Goal: Find specific page/section: Find specific page/section

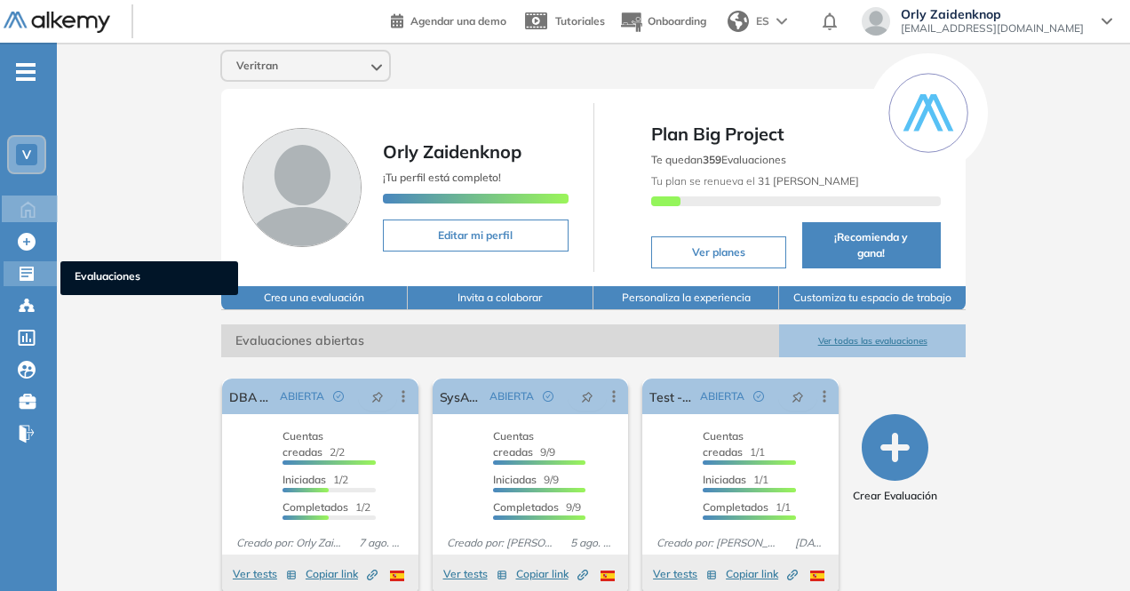
click at [113, 276] on span "Evaluaciones" at bounding box center [149, 278] width 149 height 20
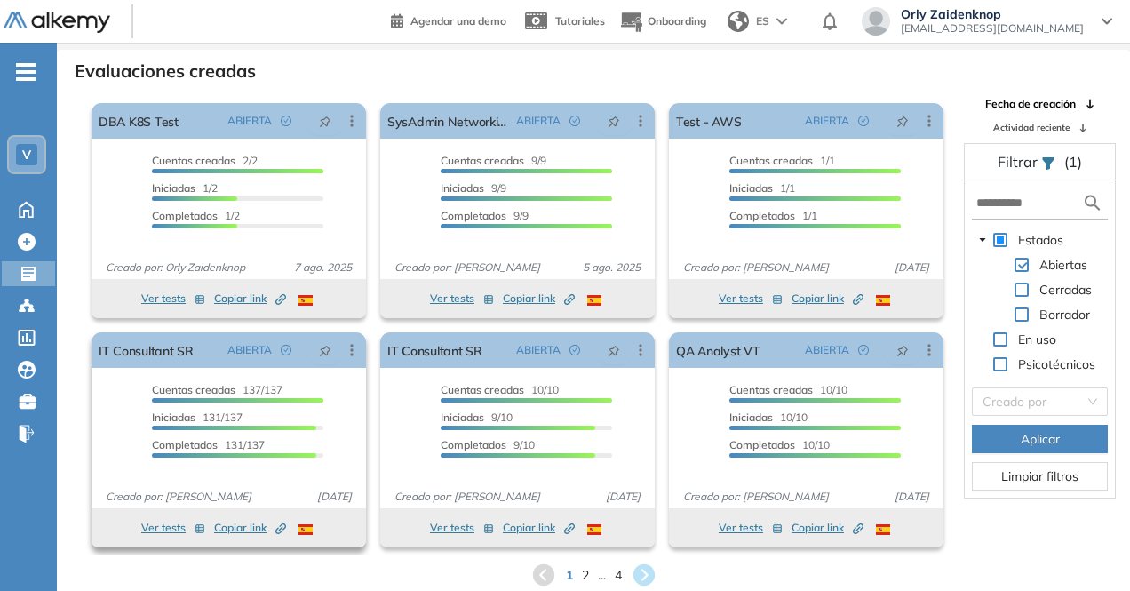
scroll to position [43, 0]
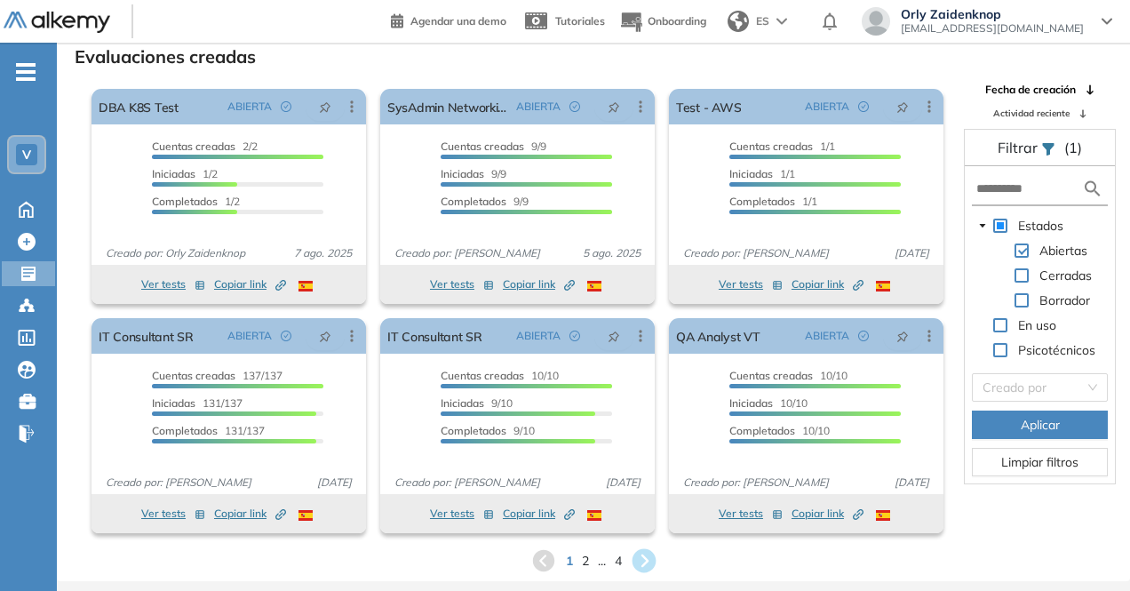
click at [651, 558] on icon at bounding box center [643, 561] width 24 height 24
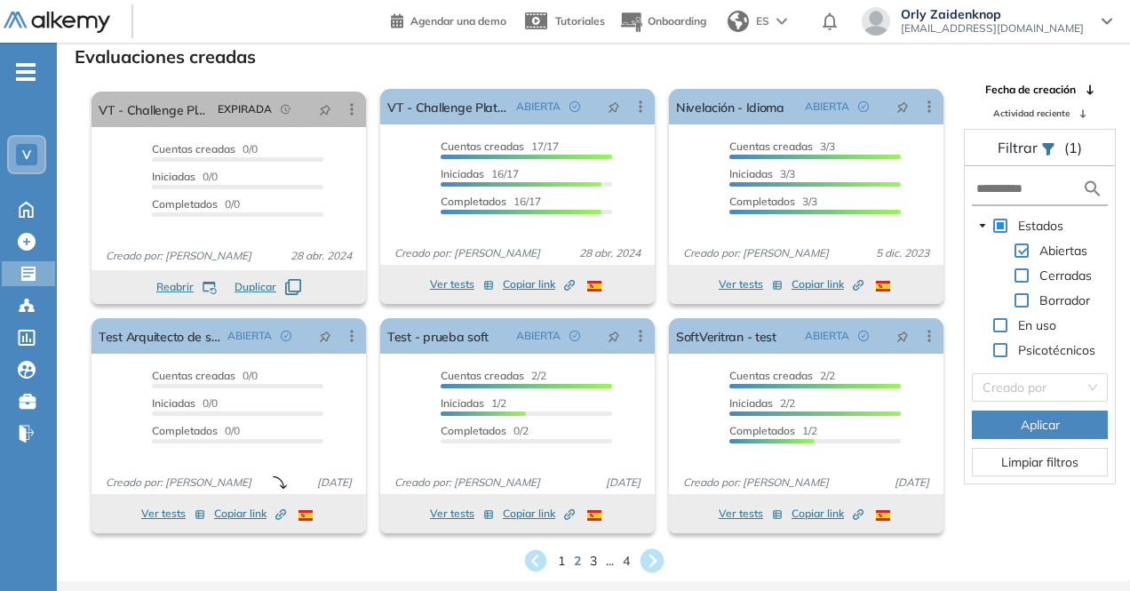
click at [660, 560] on icon at bounding box center [651, 561] width 24 height 24
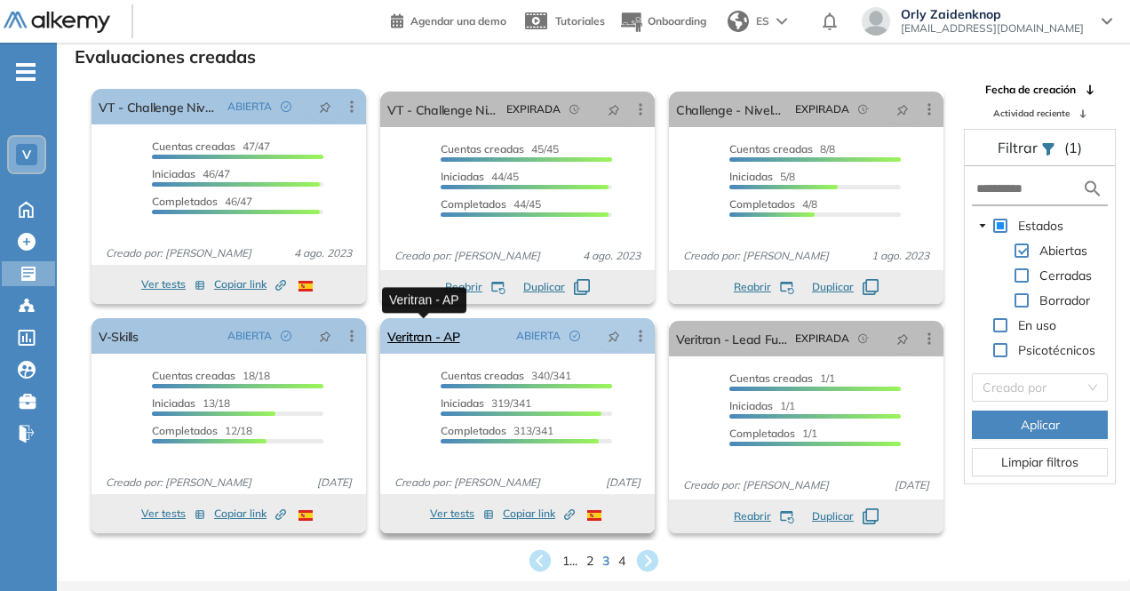
click at [457, 338] on link "Veritran - AP" at bounding box center [423, 336] width 73 height 36
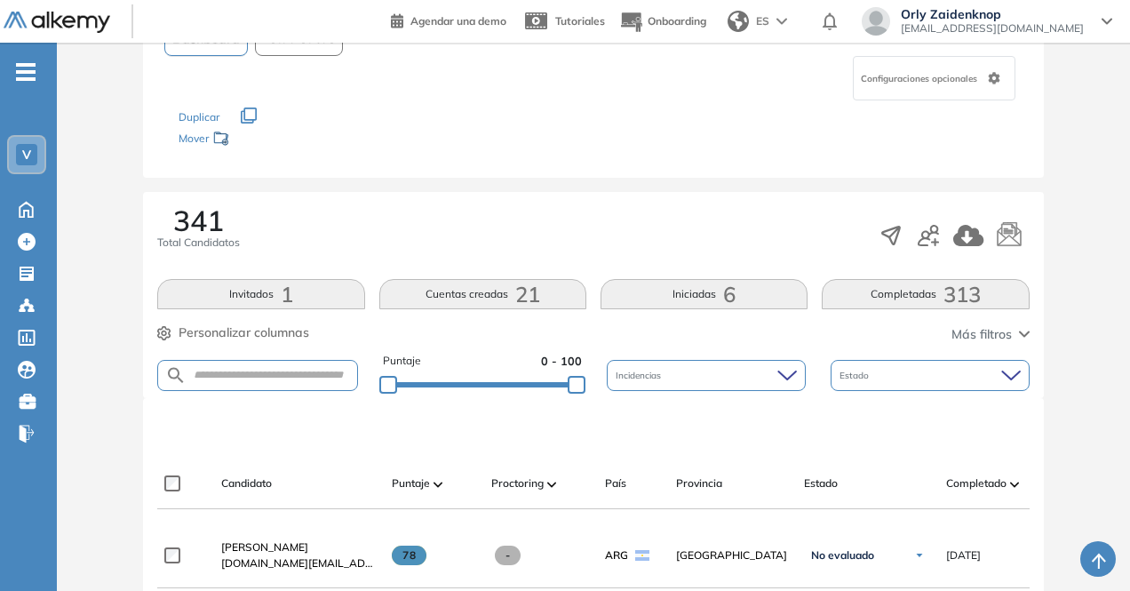
scroll to position [174, 0]
click at [925, 285] on button "Completadas 313" at bounding box center [925, 294] width 207 height 30
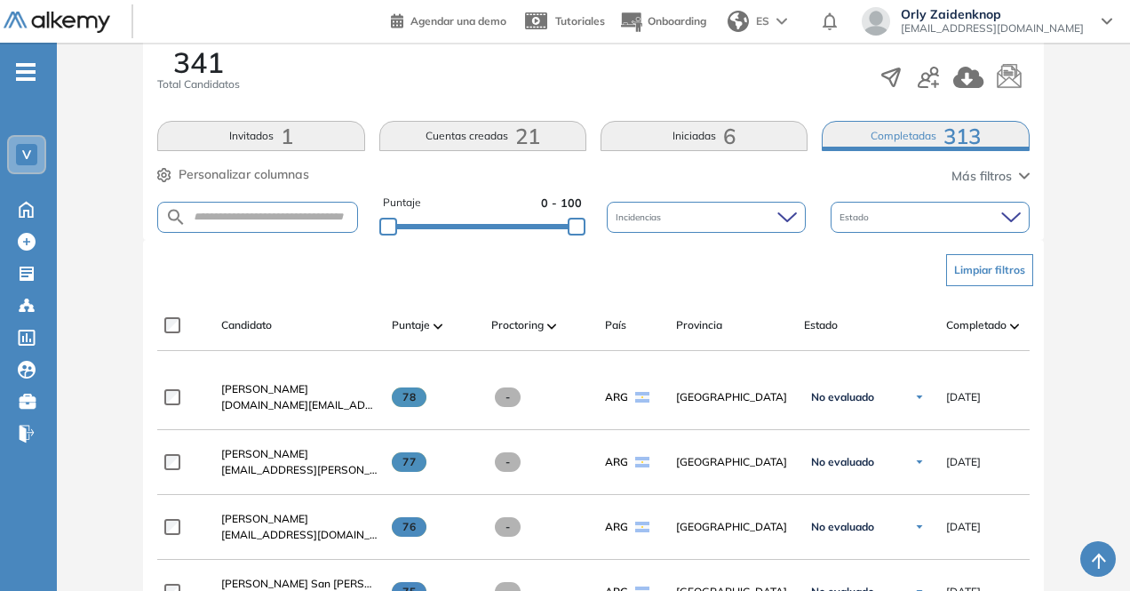
click at [1016, 323] on img at bounding box center [1014, 325] width 9 height 5
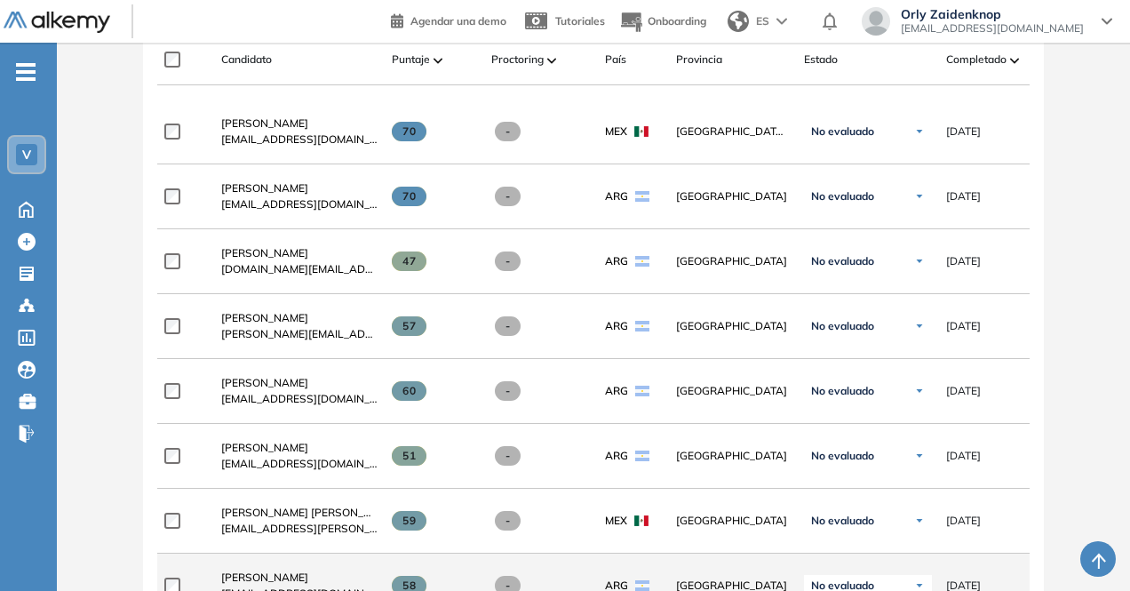
scroll to position [599, 0]
